Goal: Information Seeking & Learning: Find specific fact

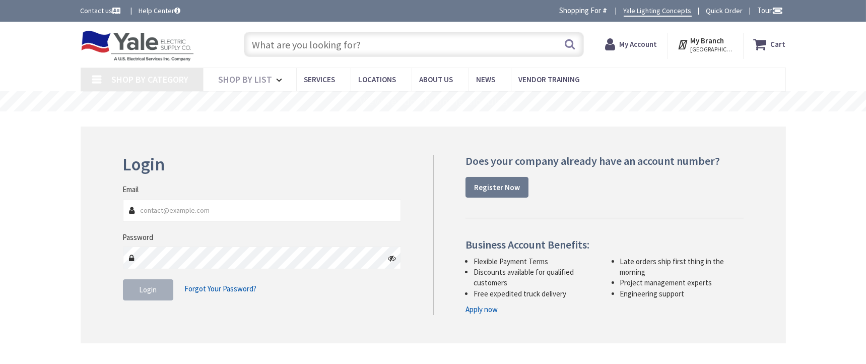
type input "[EMAIL_ADDRESS][DOMAIN_NAME]"
click at [136, 286] on button "Login" at bounding box center [148, 289] width 50 height 21
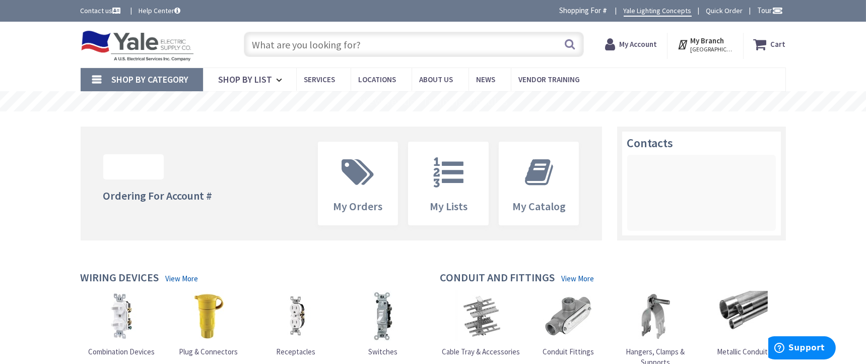
type input "[GEOGRAPHIC_DATA], [GEOGRAPHIC_DATA]"
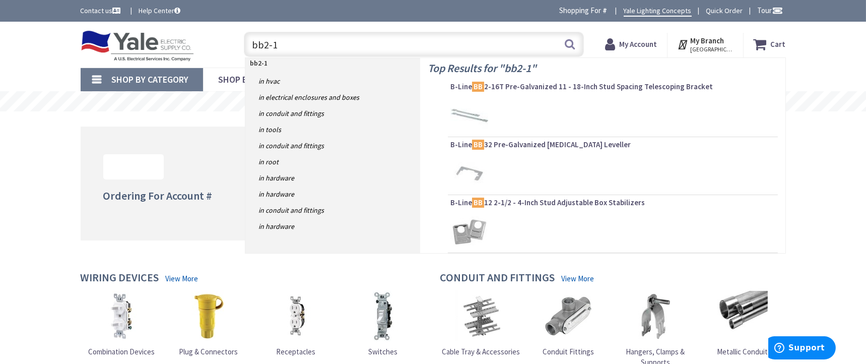
type input "bb2-16"
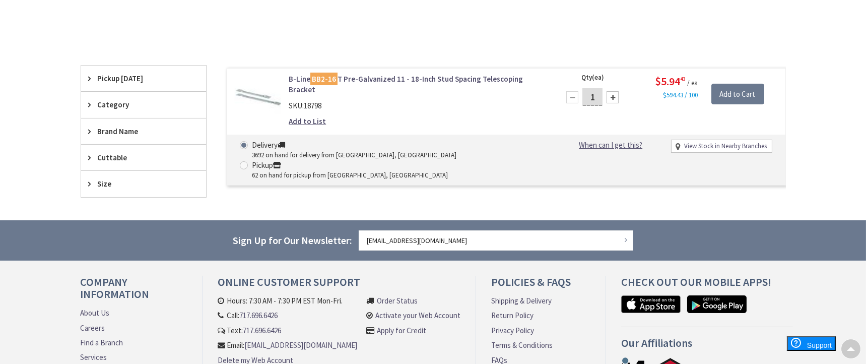
scroll to position [185, 0]
